Goal: Check status: Check status

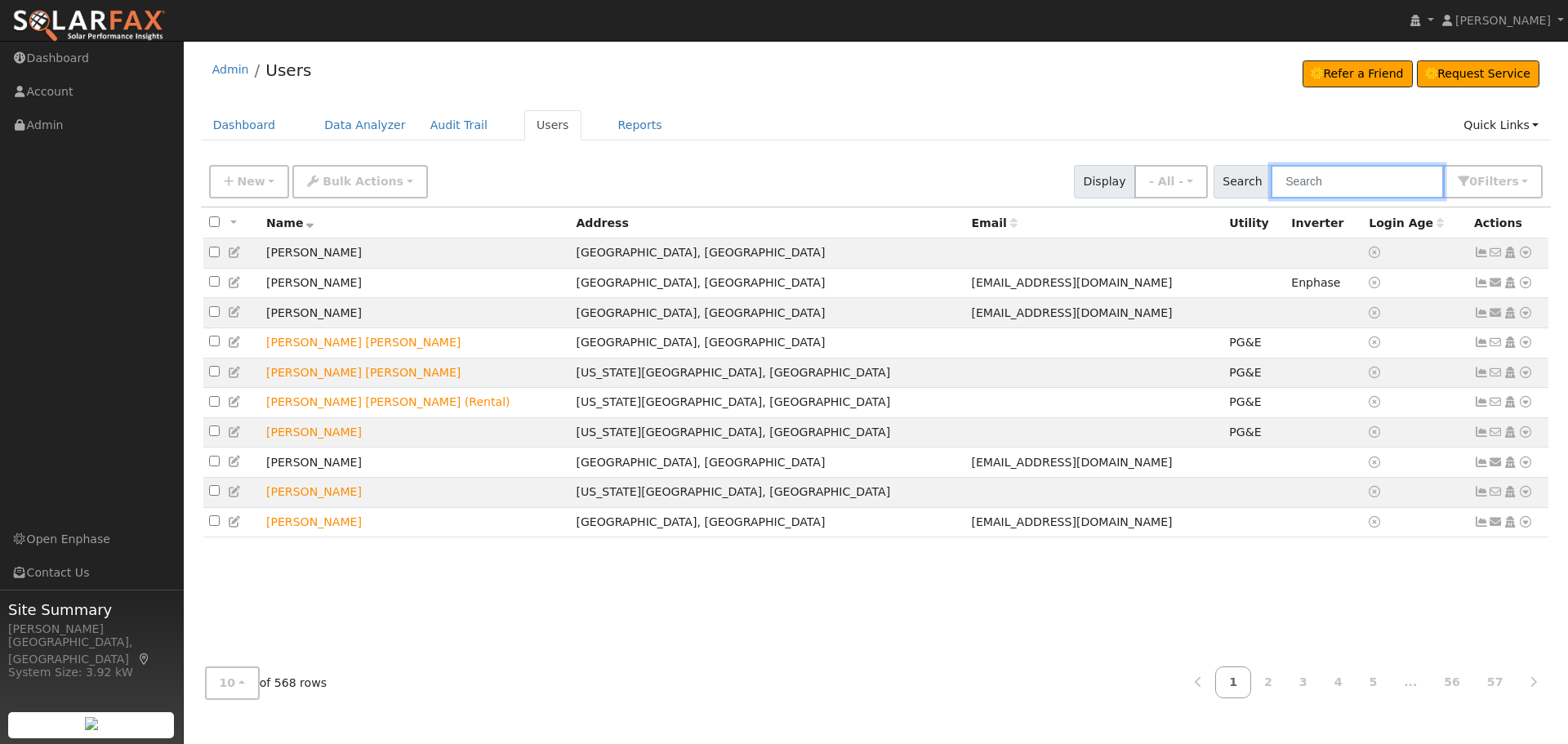
click at [1343, 188] on input "text" at bounding box center [1357, 181] width 173 height 33
type input "Tong"
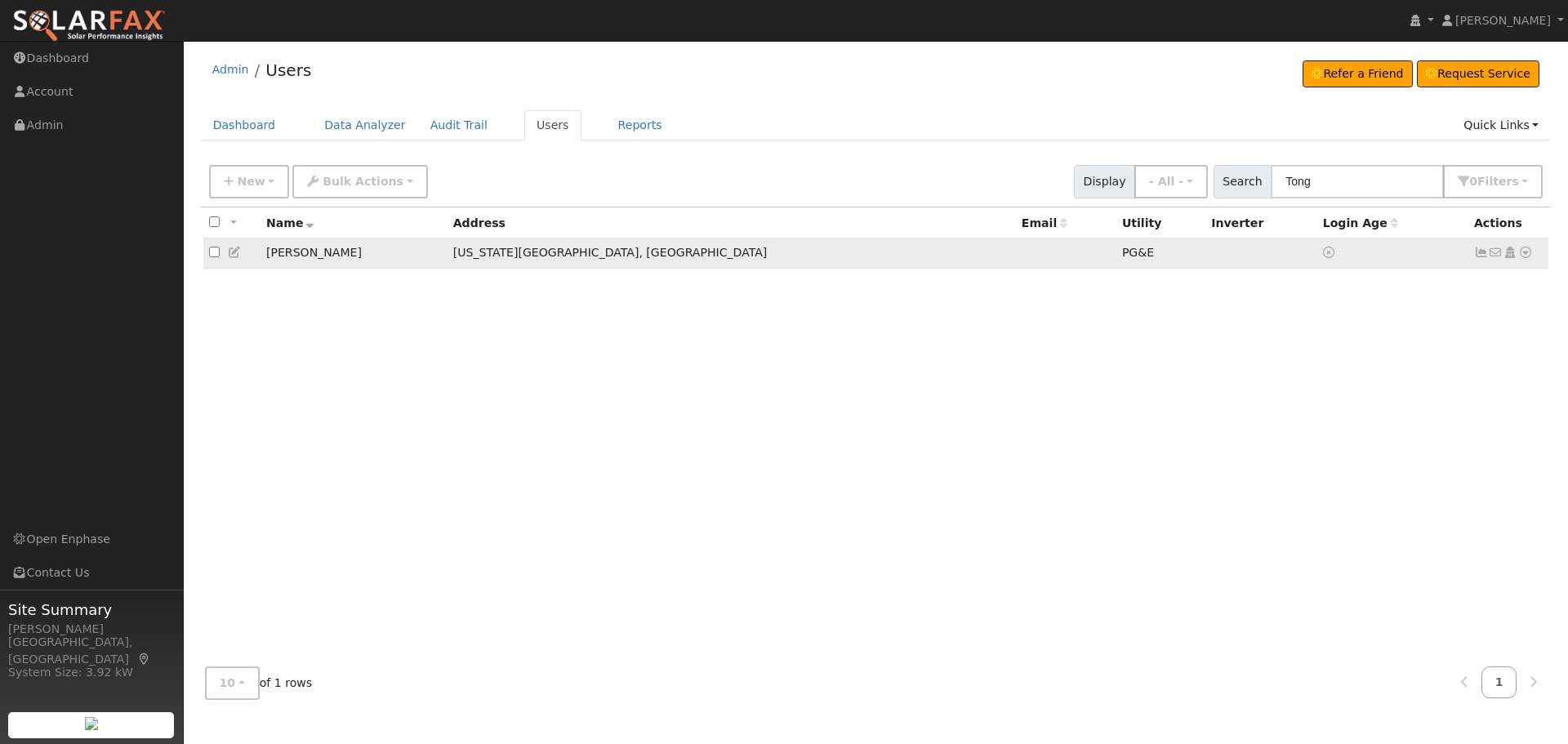
click at [1527, 254] on icon at bounding box center [1525, 252] width 14 height 12
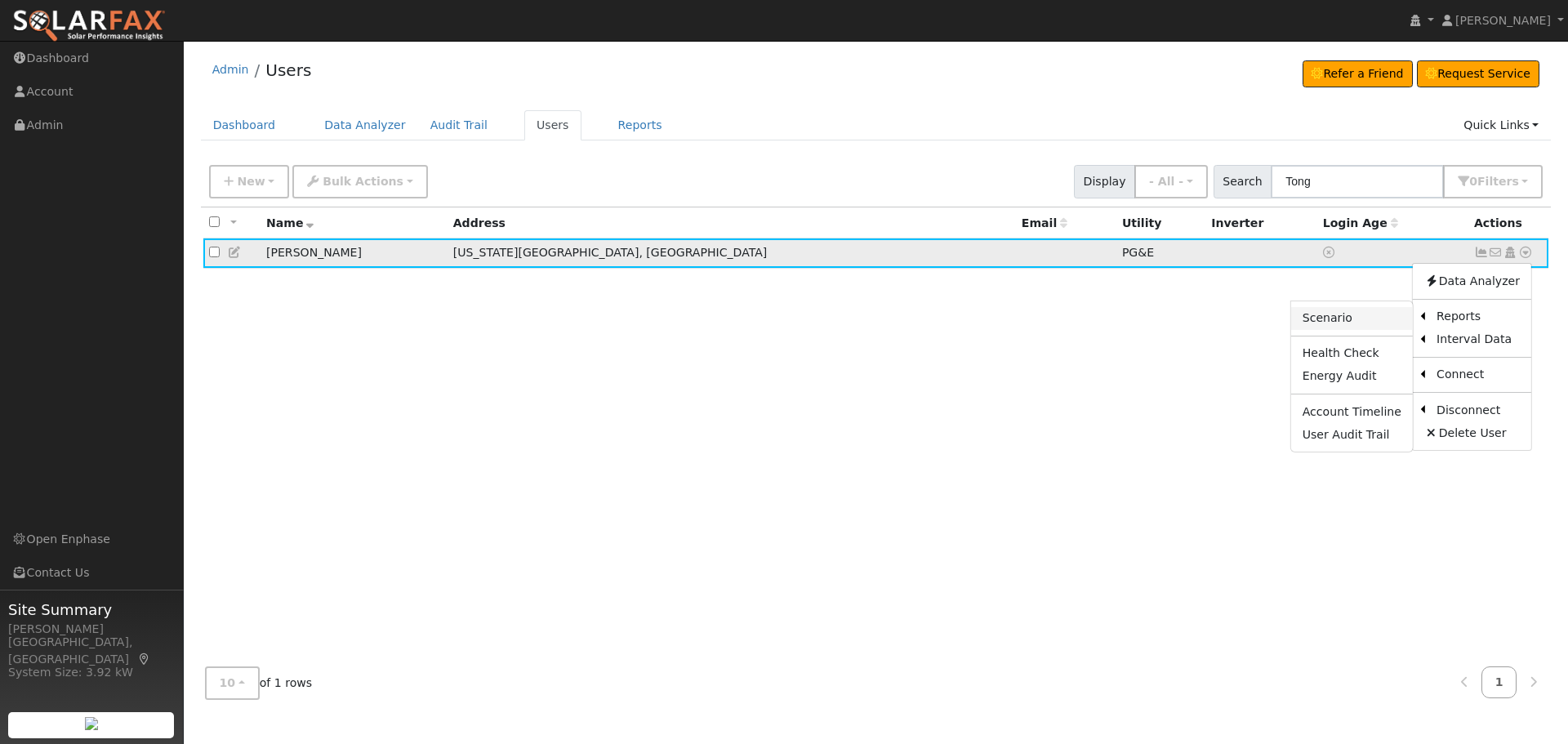
click at [1371, 325] on link "Scenario" at bounding box center [1352, 318] width 122 height 22
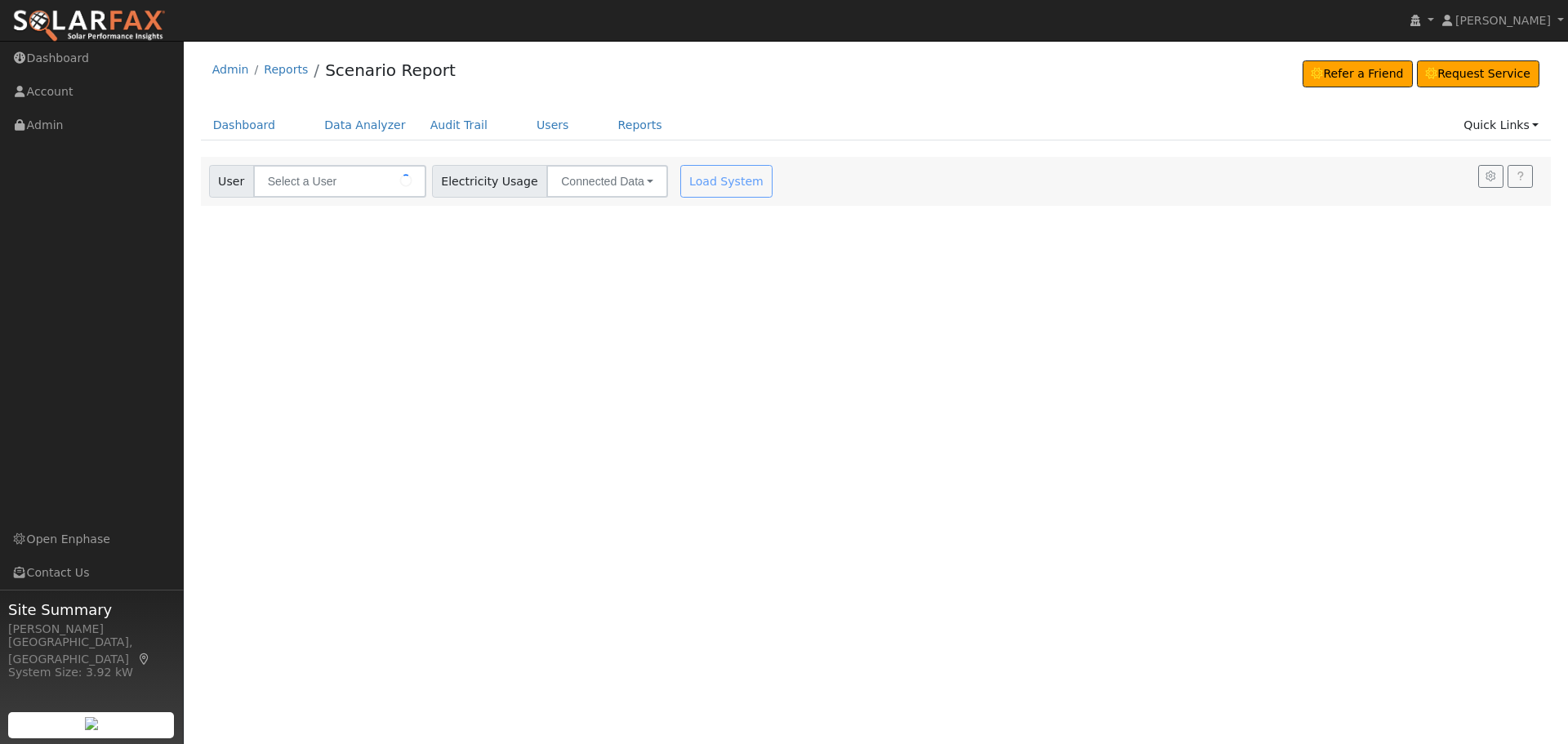
type input "[PERSON_NAME]"
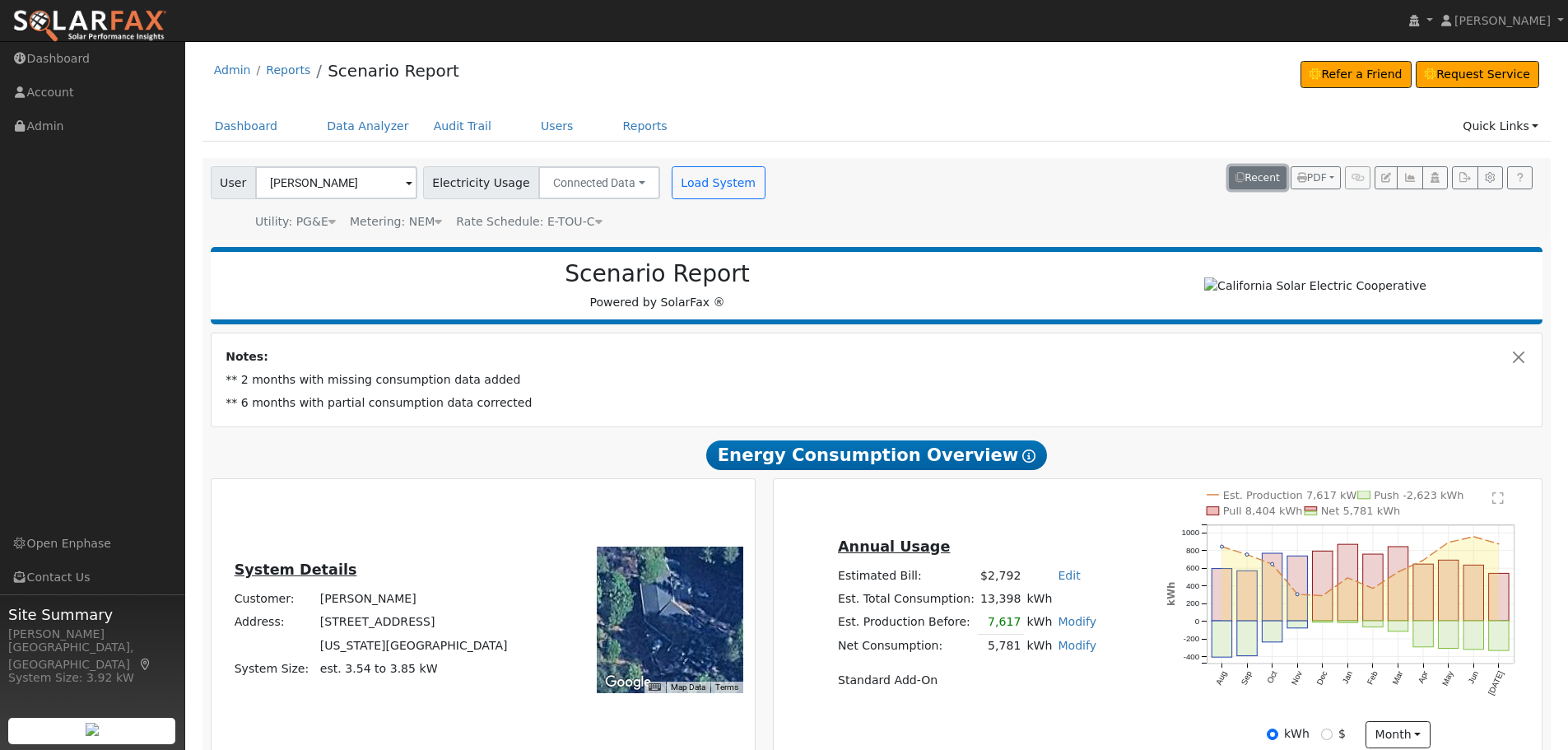
click at [1264, 172] on button "Recent" at bounding box center [1258, 177] width 58 height 23
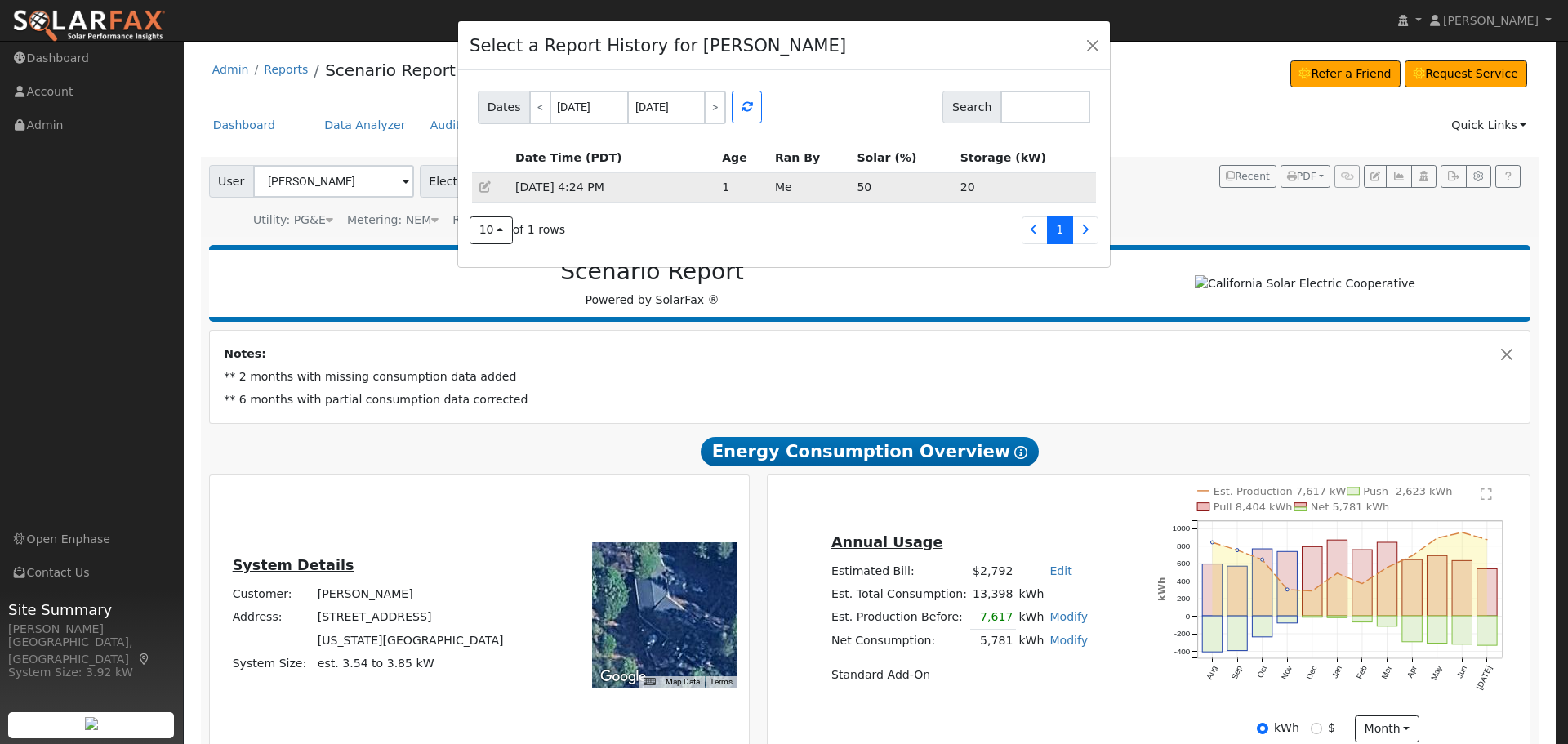
click at [530, 192] on td "[DATE] 4:24 PM" at bounding box center [613, 187] width 206 height 30
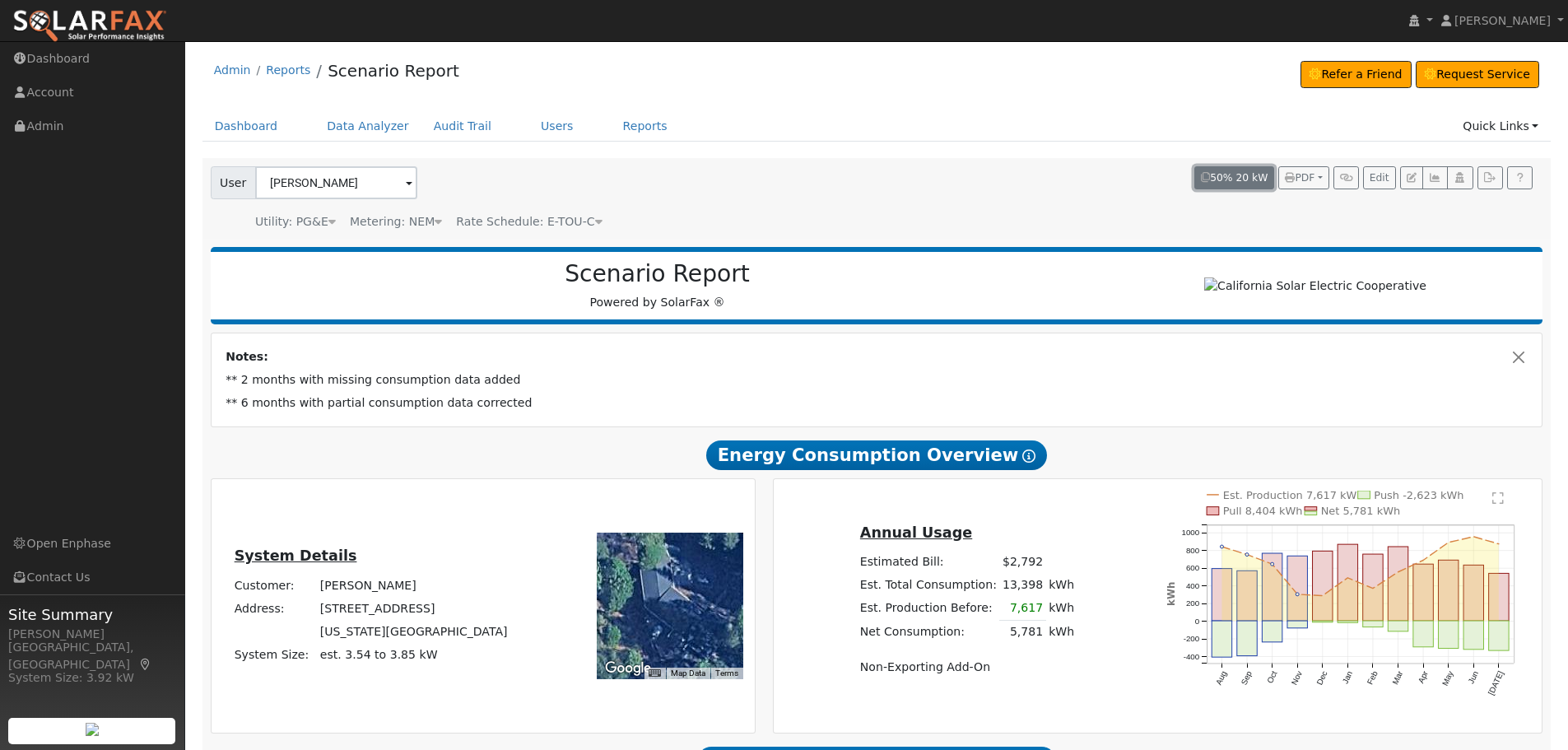
click at [1242, 174] on button "50% 20 kW" at bounding box center [1234, 177] width 80 height 23
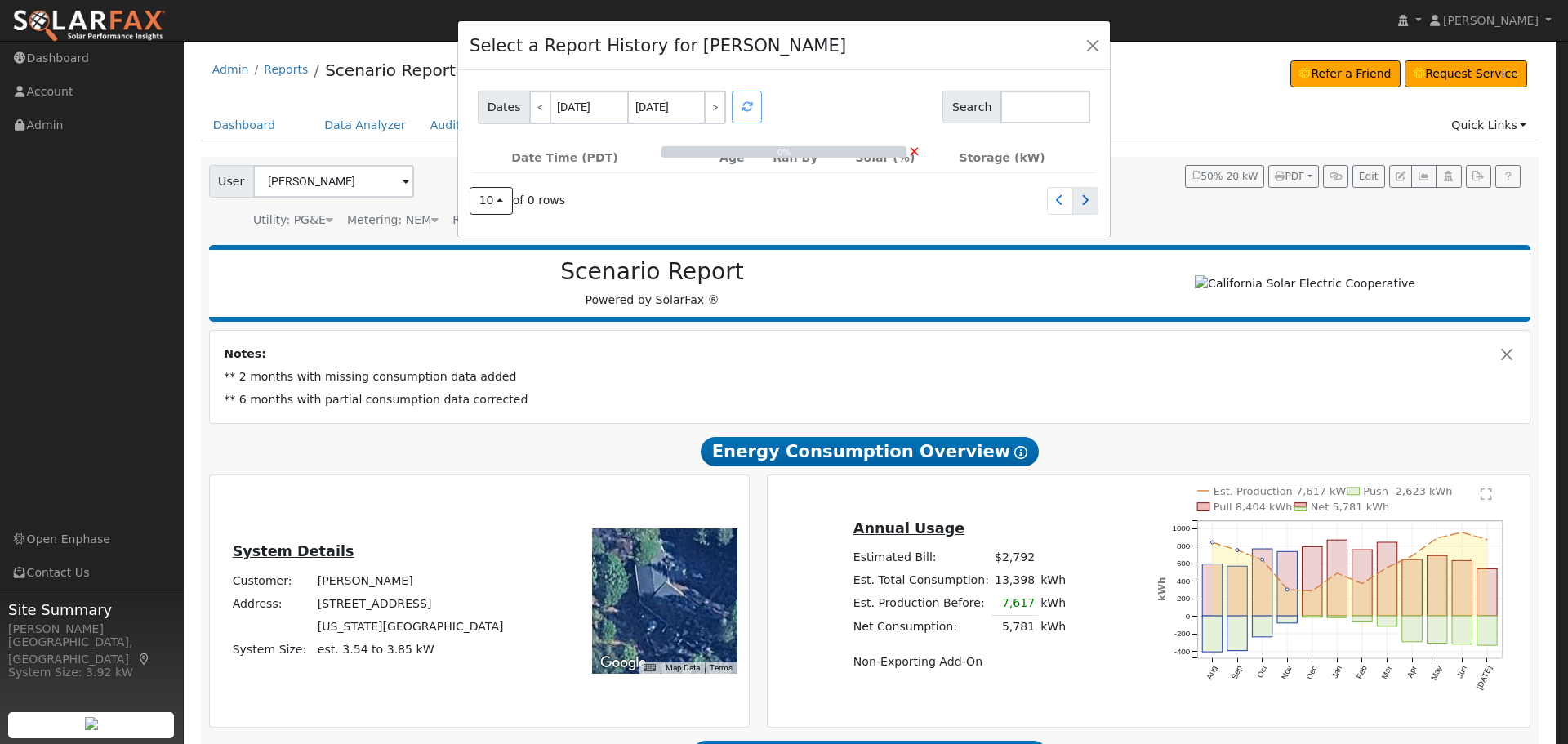
click at [1082, 205] on icon at bounding box center [1085, 200] width 7 height 12
click at [1056, 203] on icon at bounding box center [1059, 200] width 7 height 12
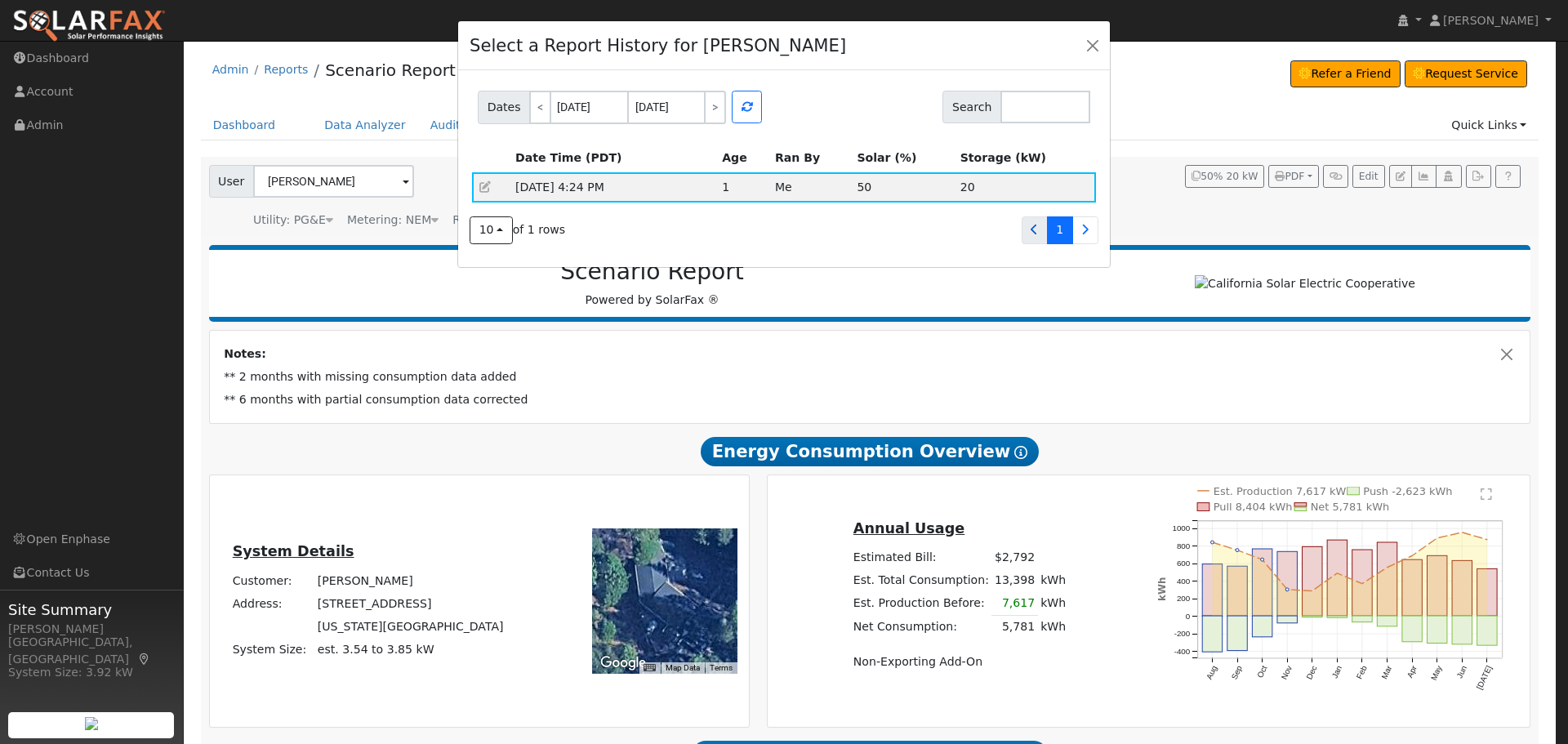
click at [1036, 232] on icon at bounding box center [1034, 229] width 7 height 12
click at [1082, 232] on icon at bounding box center [1085, 229] width 7 height 12
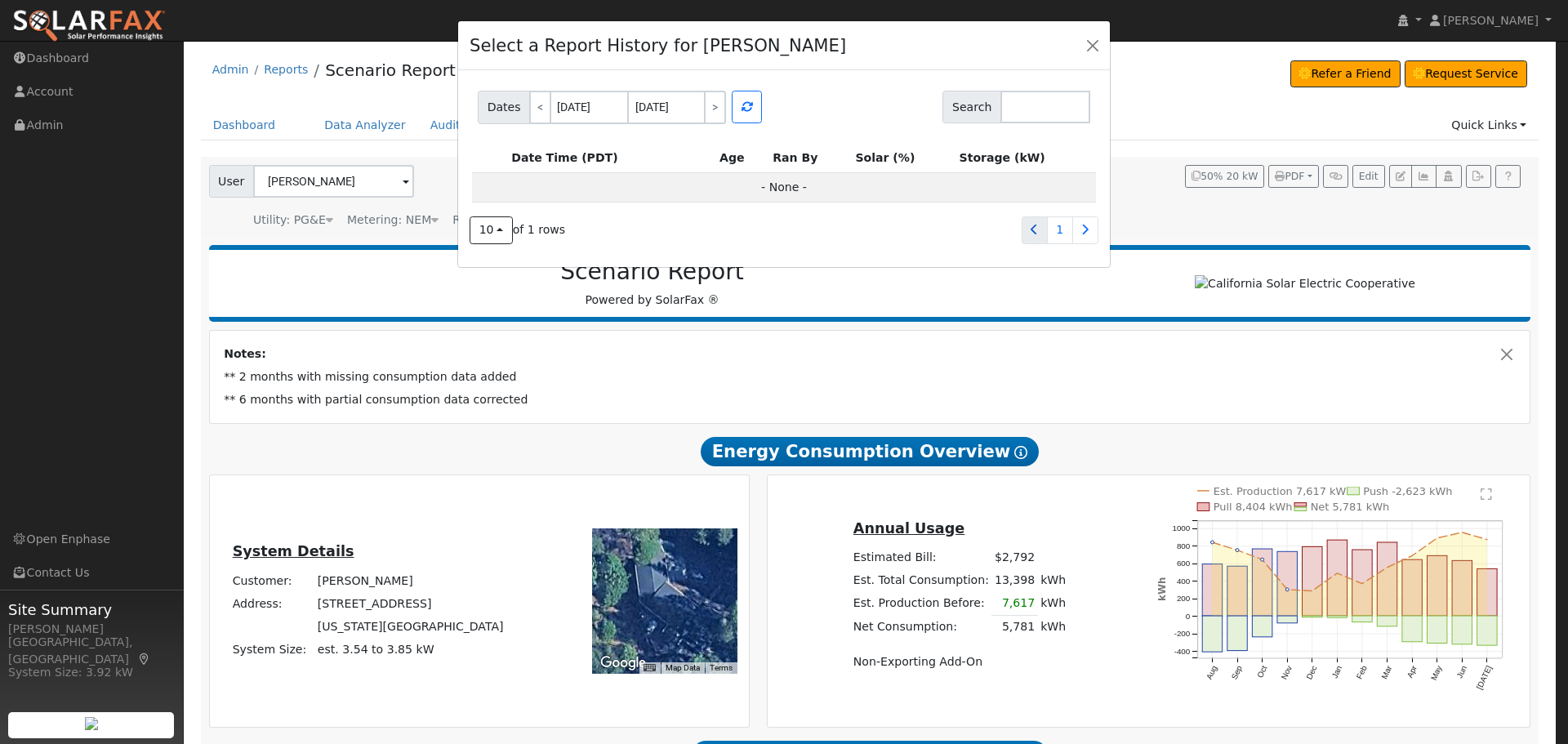
click at [1037, 232] on icon at bounding box center [1034, 229] width 7 height 12
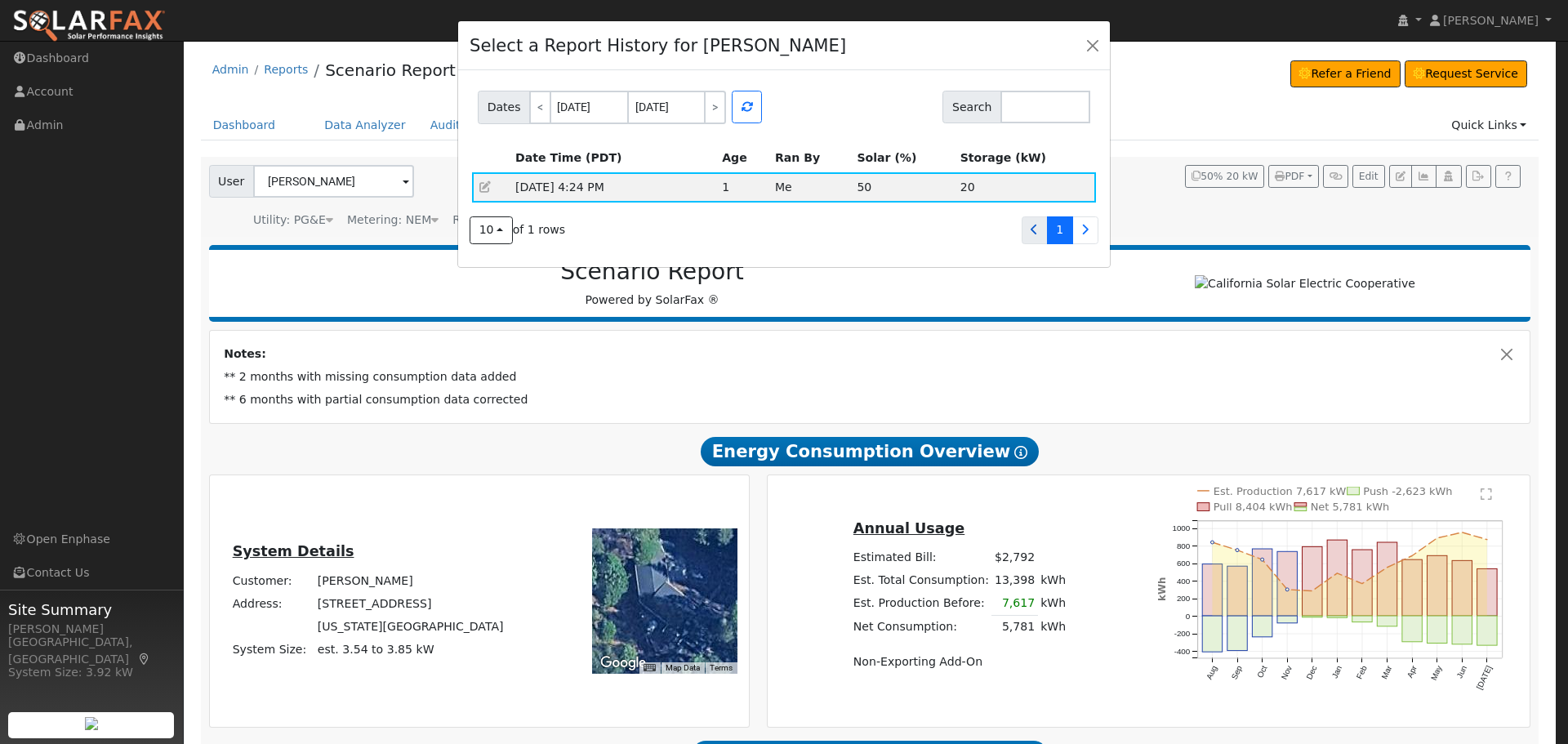
click at [1037, 232] on icon at bounding box center [1034, 229] width 7 height 12
click at [502, 186] on td at bounding box center [491, 187] width 38 height 30
click at [586, 184] on td "[DATE] 4:24 PM" at bounding box center [613, 187] width 206 height 30
